Goal: Task Accomplishment & Management: Manage account settings

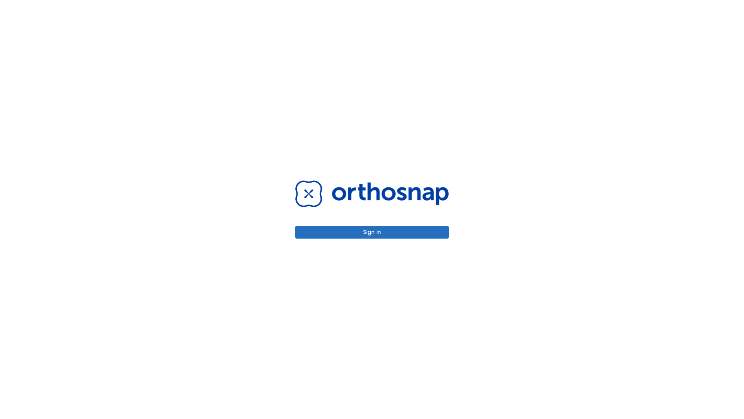
click at [372, 232] on button "Sign in" at bounding box center [371, 232] width 153 height 13
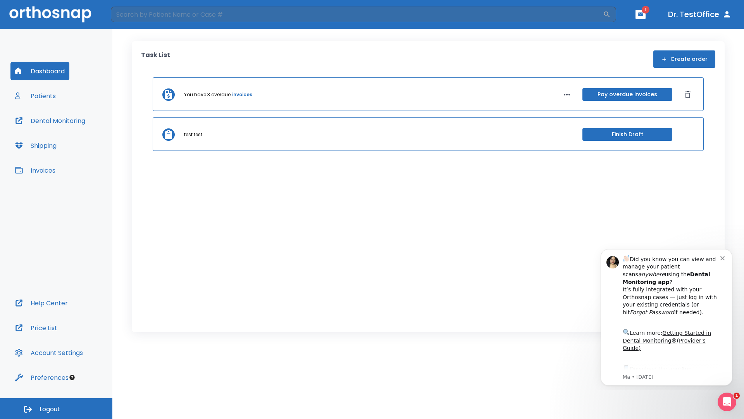
click at [56, 408] on span "Logout" at bounding box center [50, 409] width 21 height 9
